Goal: Transaction & Acquisition: Purchase product/service

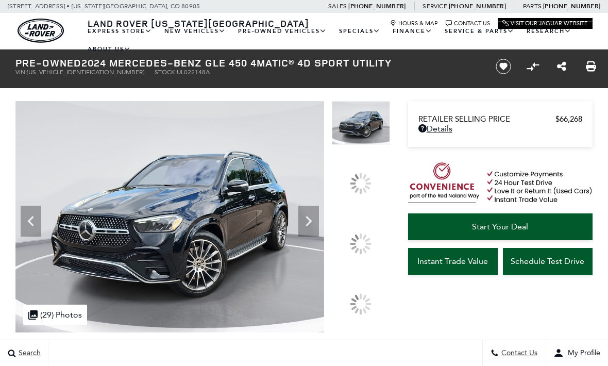
scroll to position [4, 0]
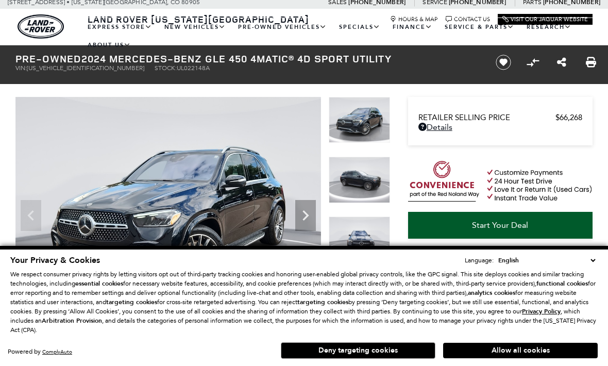
click at [41, 238] on img at bounding box center [168, 211] width 306 height 229
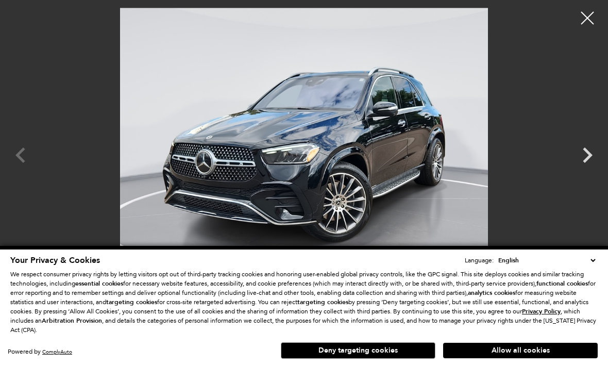
scroll to position [38, 0]
click at [578, 169] on icon "Next" at bounding box center [587, 155] width 31 height 31
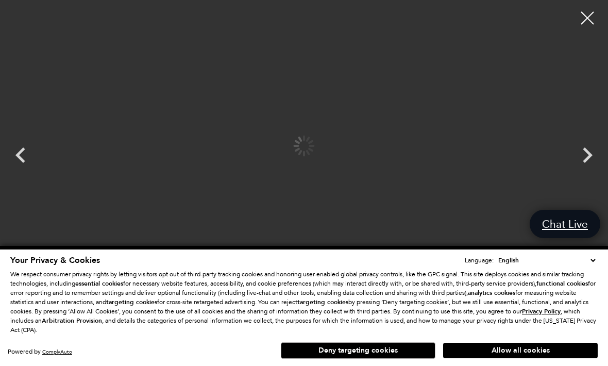
click at [578, 169] on icon "Next" at bounding box center [587, 155] width 31 height 31
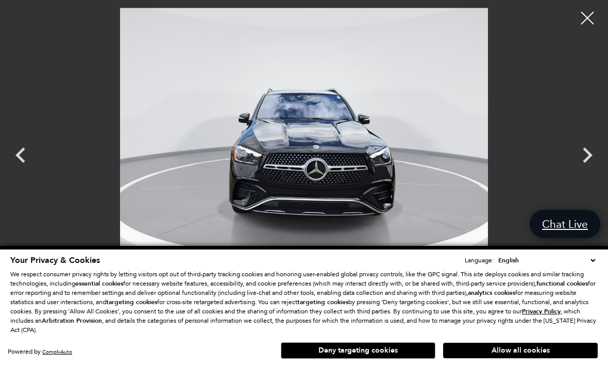
click at [590, 19] on div at bounding box center [588, 18] width 26 height 26
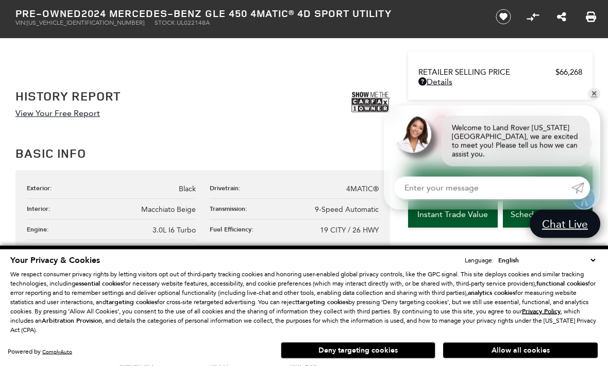
scroll to position [500, 0]
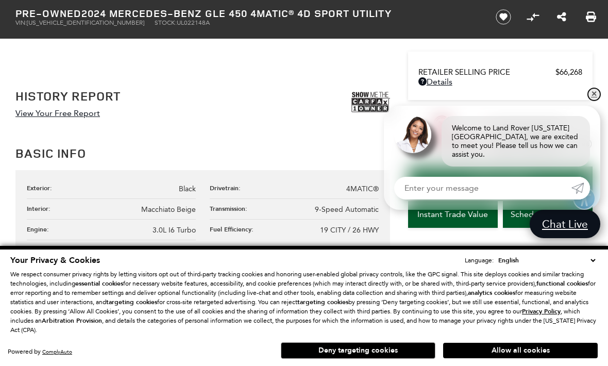
click at [592, 101] on link "✕" at bounding box center [594, 94] width 12 height 12
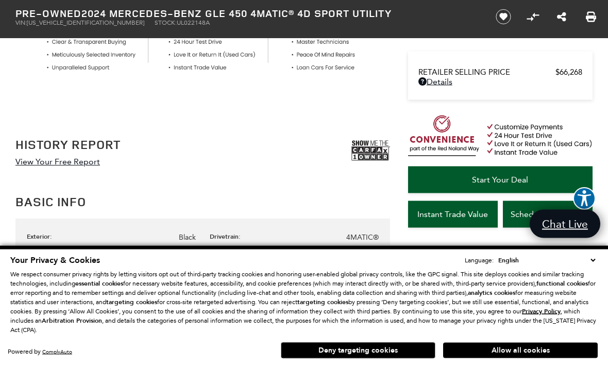
scroll to position [441, 0]
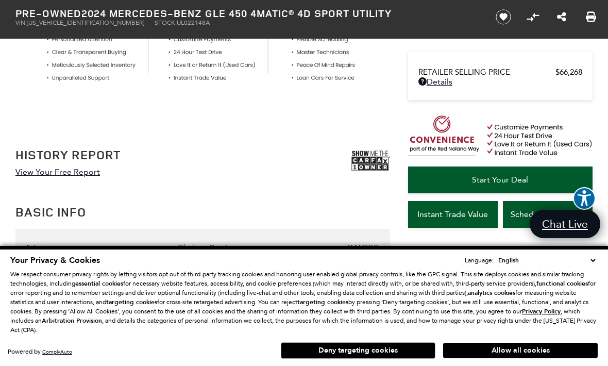
click at [51, 171] on link "View Your Free Report" at bounding box center [57, 172] width 85 height 10
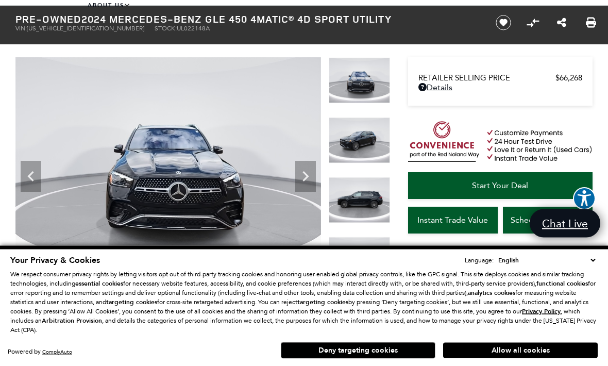
scroll to position [44, 0]
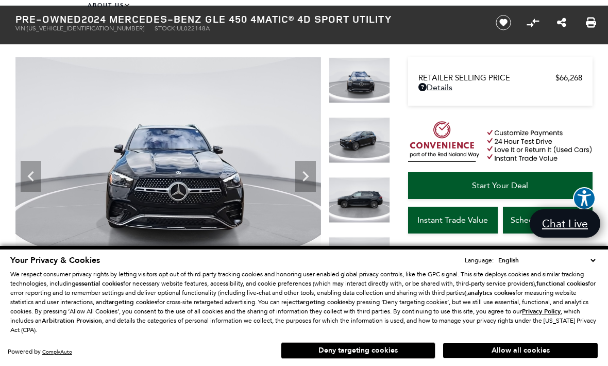
click at [303, 178] on icon "Next" at bounding box center [305, 176] width 21 height 21
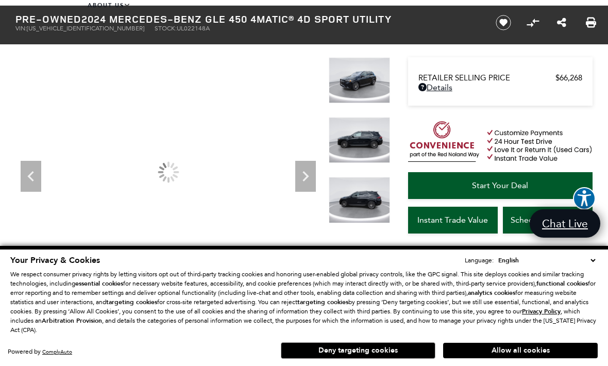
click at [305, 179] on icon "Next" at bounding box center [306, 176] width 6 height 10
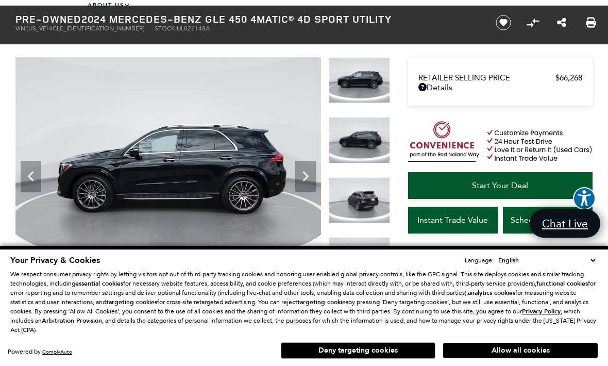
click at [299, 169] on icon "Next" at bounding box center [305, 176] width 21 height 21
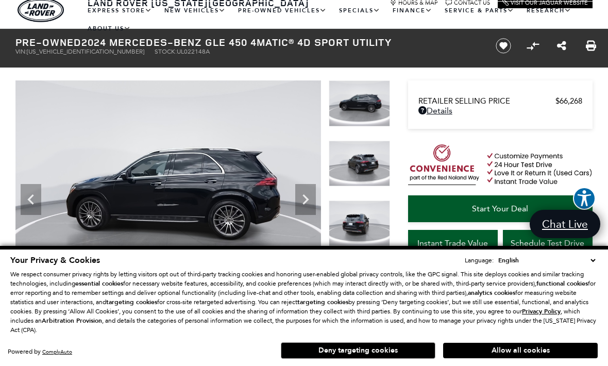
scroll to position [0, 0]
